Goal: Task Accomplishment & Management: Manage account settings

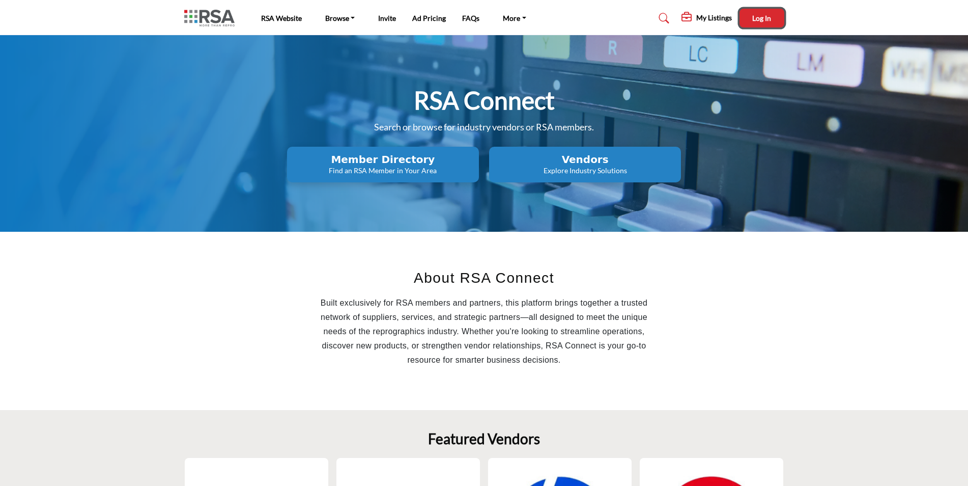
click at [749, 24] on button "Log In" at bounding box center [762, 18] width 45 height 19
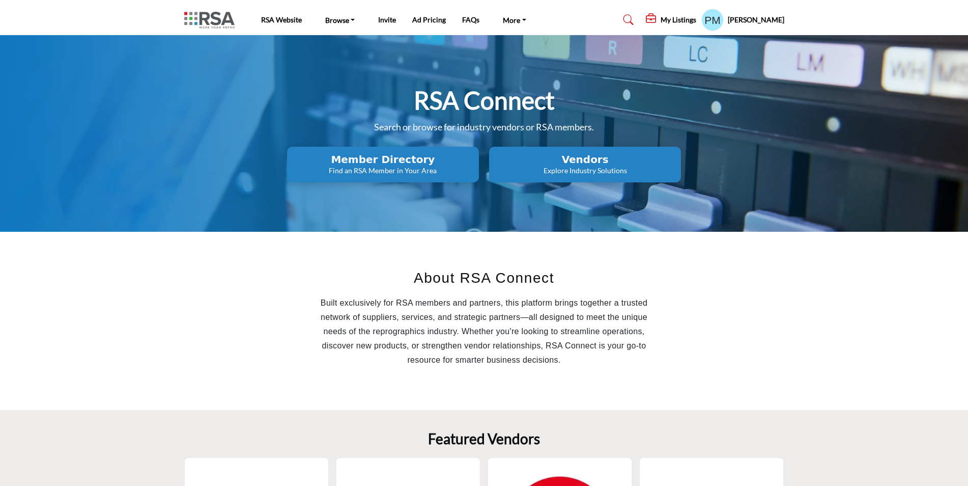
click at [718, 18] on profile-featured-cdfd5c84-d597-4f53-b961-134325fa868d "Show hide supplier dropdown" at bounding box center [712, 20] width 22 height 22
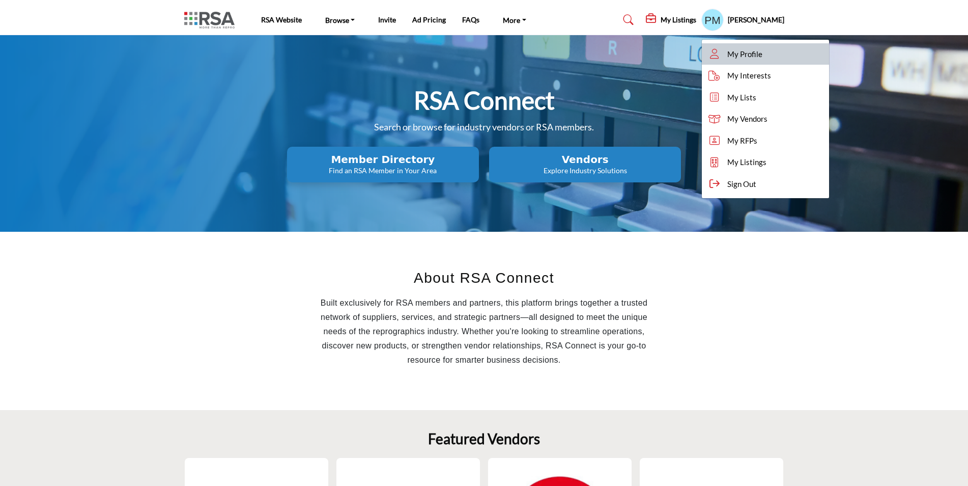
click at [728, 49] on span "My Profile" at bounding box center [744, 54] width 35 height 12
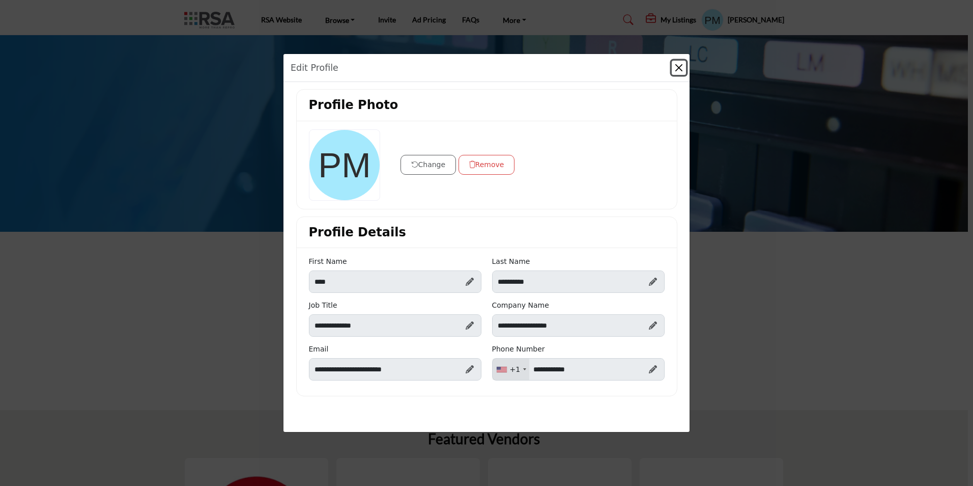
click at [676, 71] on button "Close" at bounding box center [679, 68] width 14 height 14
